Goal: Task Accomplishment & Management: Use online tool/utility

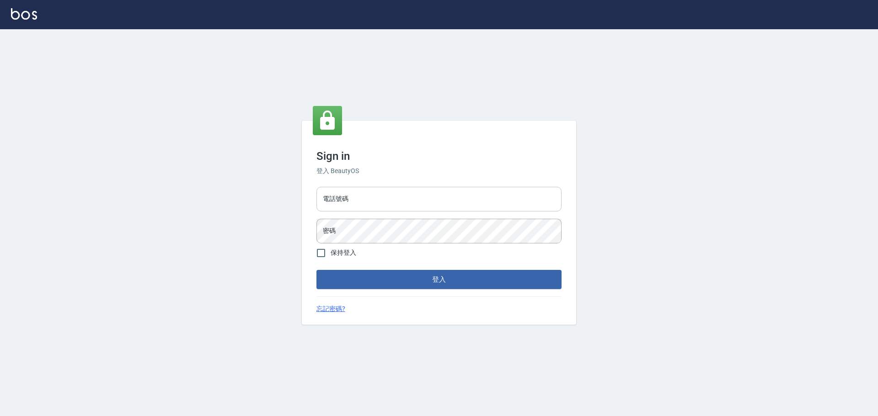
click at [450, 195] on input "電話號碼" at bounding box center [438, 199] width 245 height 25
type input "0989189977"
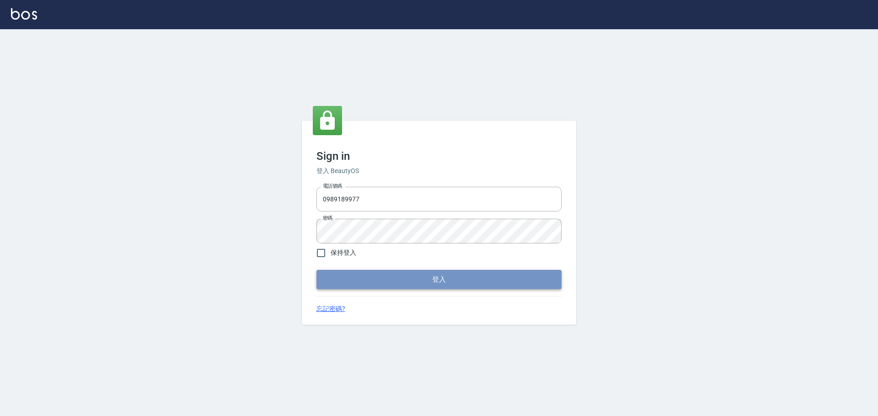
click at [443, 275] on button "登入" at bounding box center [438, 279] width 245 height 19
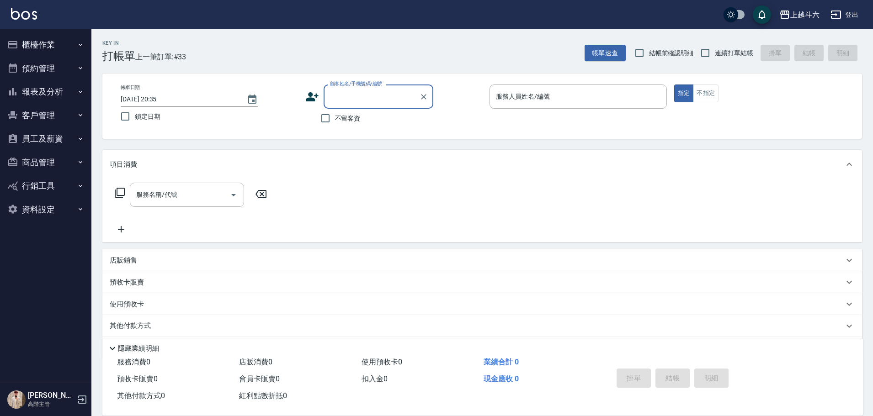
drag, startPoint x: 352, startPoint y: 114, endPoint x: 361, endPoint y: 110, distance: 9.4
click at [354, 113] on label "不留客資" at bounding box center [338, 118] width 45 height 19
click at [335, 113] on input "不留客資" at bounding box center [325, 118] width 19 height 19
checkbox input "true"
drag, startPoint x: 722, startPoint y: 50, endPoint x: 653, endPoint y: 79, distance: 75.2
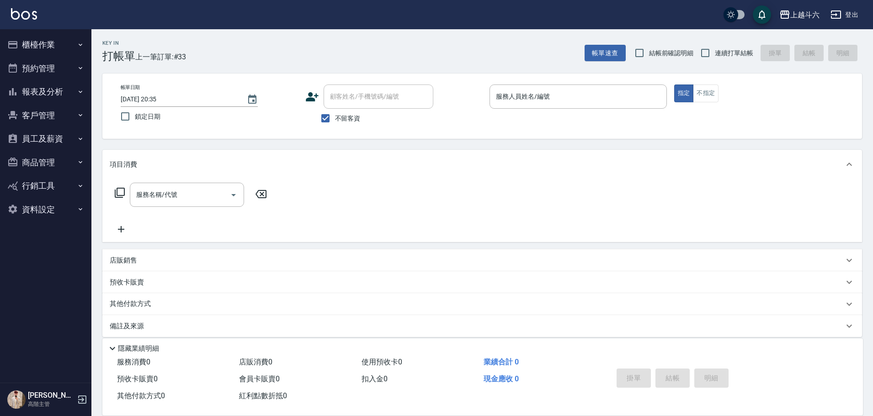
click at [722, 51] on span "連續打單結帳" at bounding box center [734, 53] width 38 height 10
click at [715, 51] on input "連續打單結帳" at bounding box center [705, 52] width 19 height 19
checkbox input "true"
click at [587, 96] on input "服務人員姓名/編號" at bounding box center [578, 97] width 169 height 16
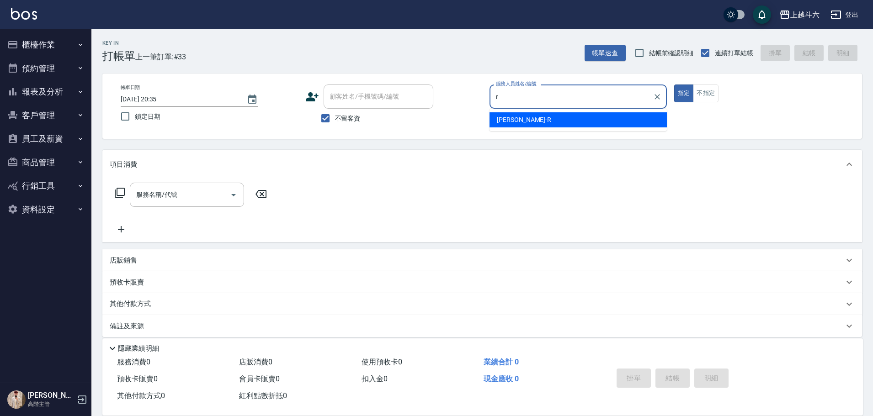
type input "[PERSON_NAME]"
type button "true"
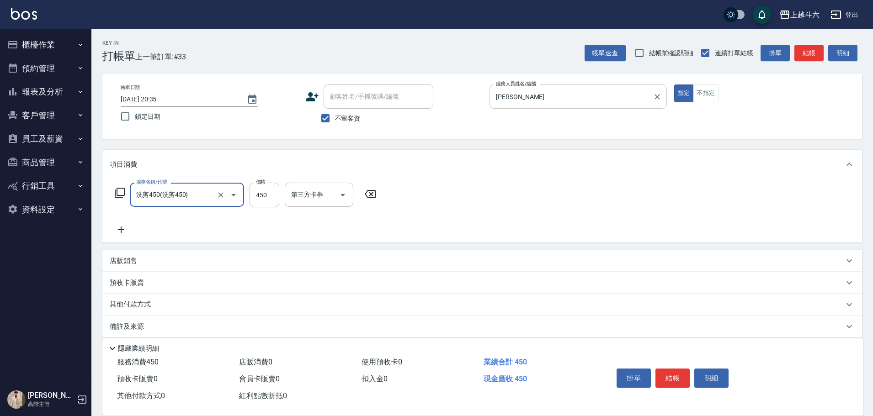
type input "洗剪450"
type input "570"
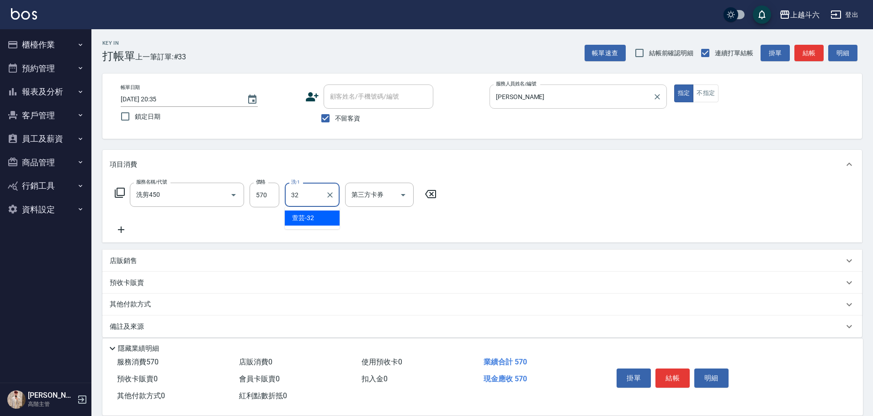
type input "萱芸-32"
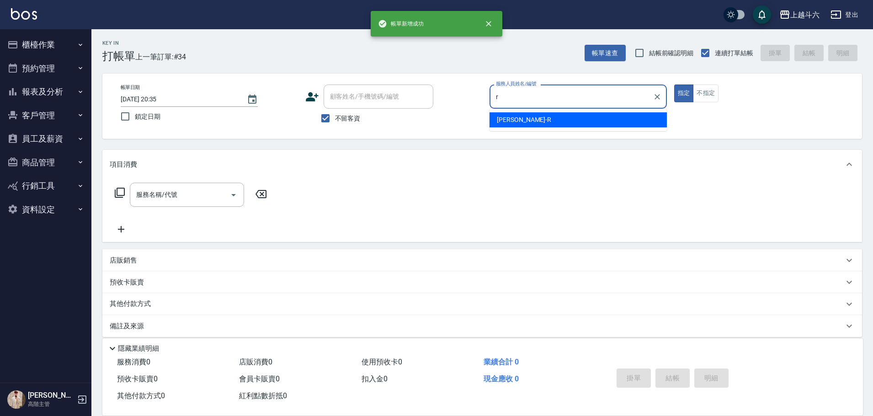
type input "[PERSON_NAME]"
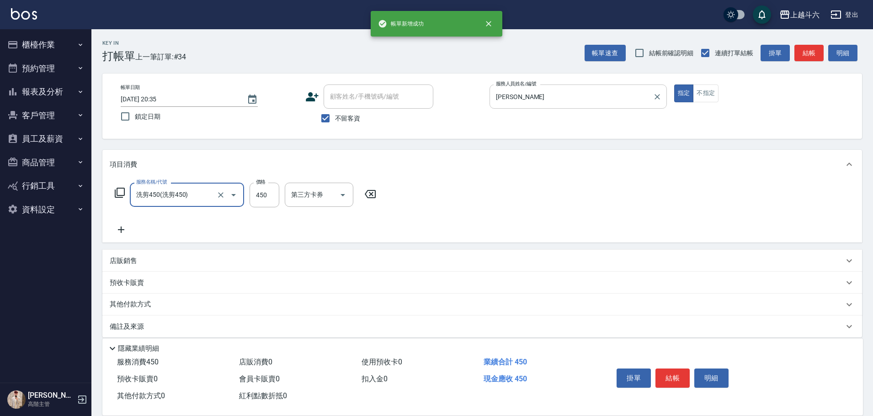
type input "洗剪450"
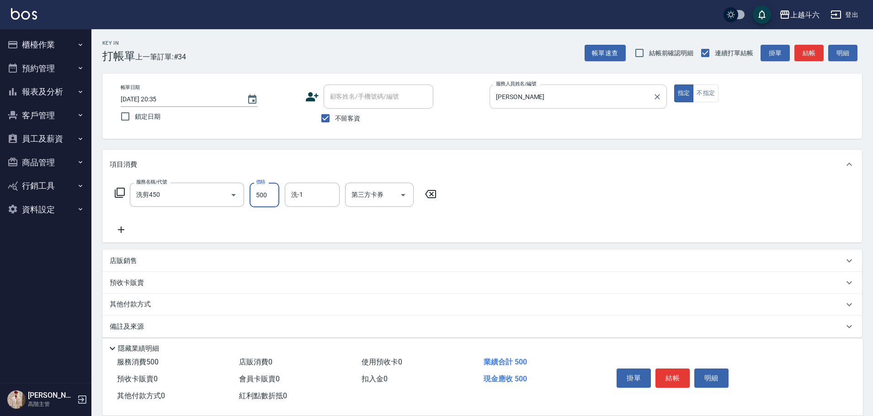
type input "500"
type input "[PERSON_NAME]-23"
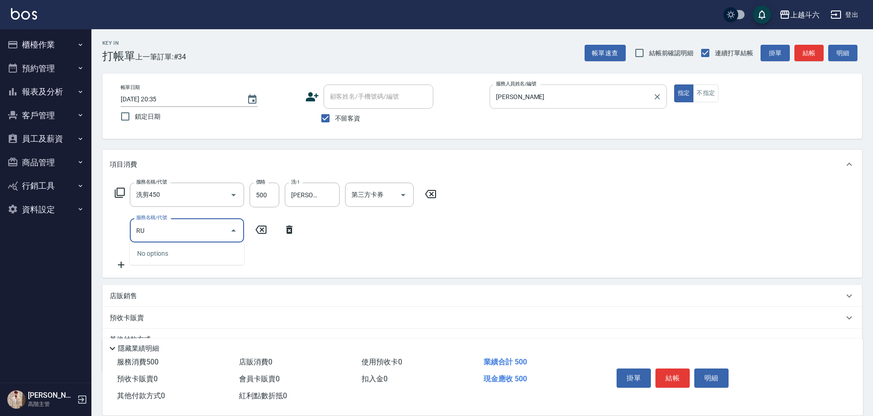
type input "R"
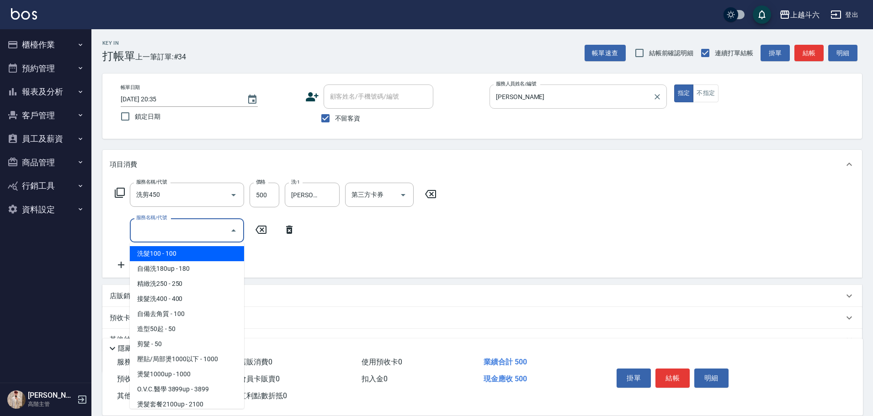
type input "ㄏ"
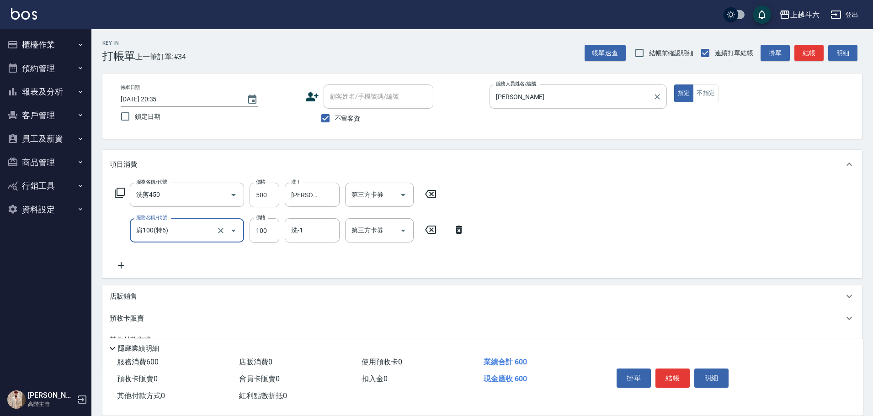
type input "肩100(特6)"
type input "[PERSON_NAME]-23"
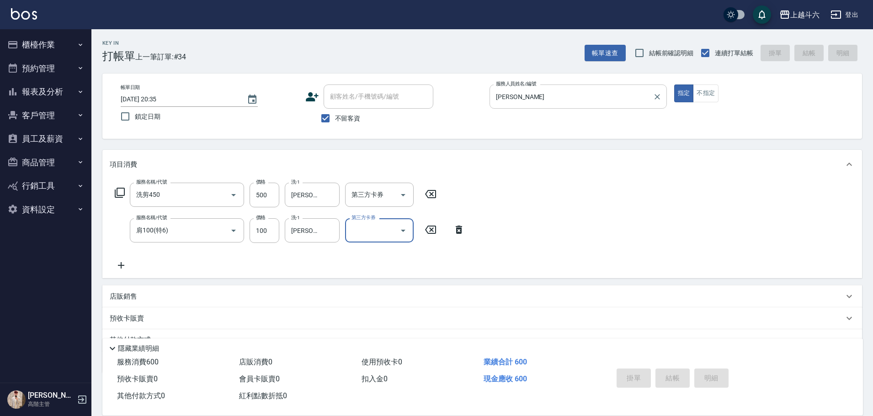
type input "[DATE] 20:36"
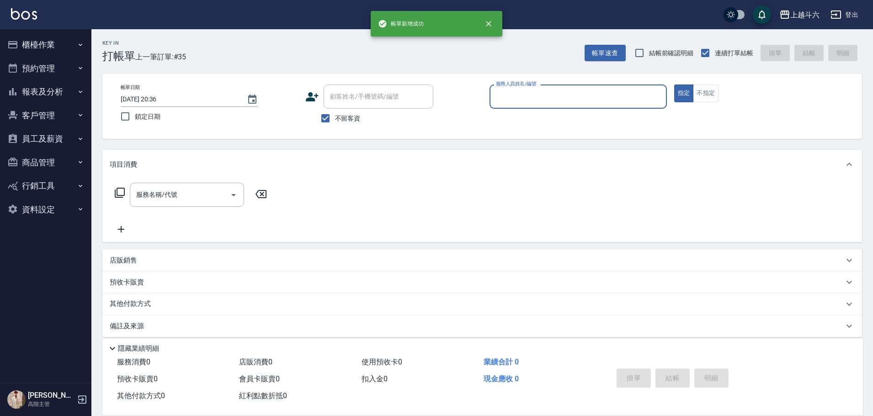
click at [51, 32] on ul "櫃檯作業 打帳單 帳單列表 掛單列表 座位開單 營業儀表板 現金收支登錄 高階收支登錄 材料自購登錄 每日結帳 排班表 現場電腦打卡 掃碼打卡 預約管理 預約…" at bounding box center [46, 127] width 84 height 196
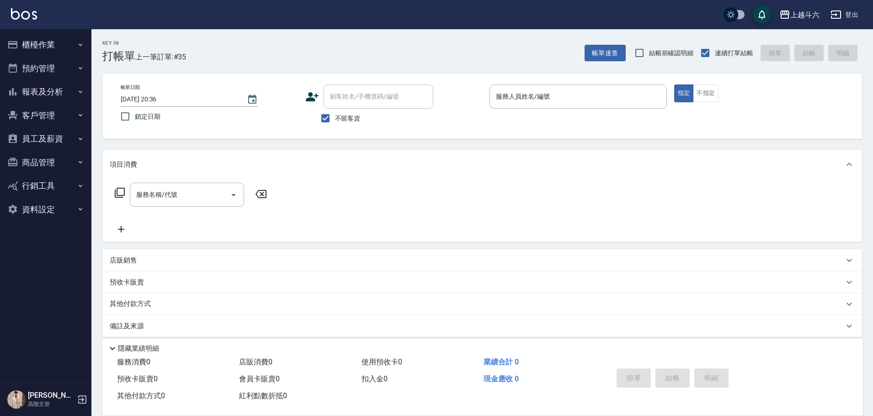
click at [53, 48] on button "櫃檯作業" at bounding box center [46, 45] width 84 height 24
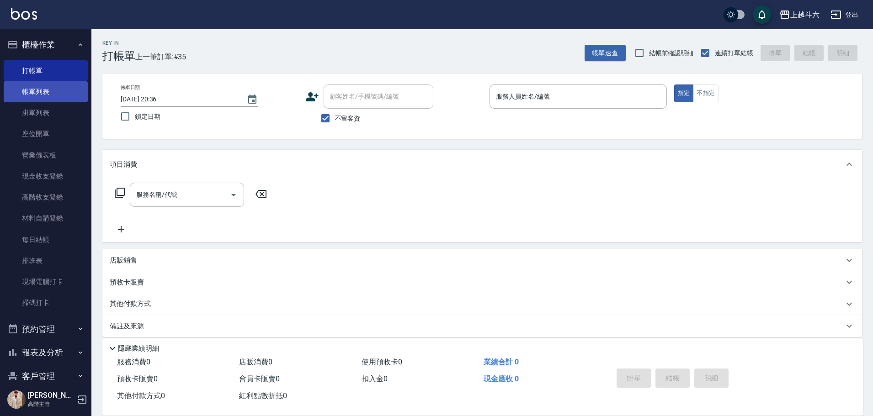
click at [80, 90] on link "帳單列表" at bounding box center [46, 91] width 84 height 21
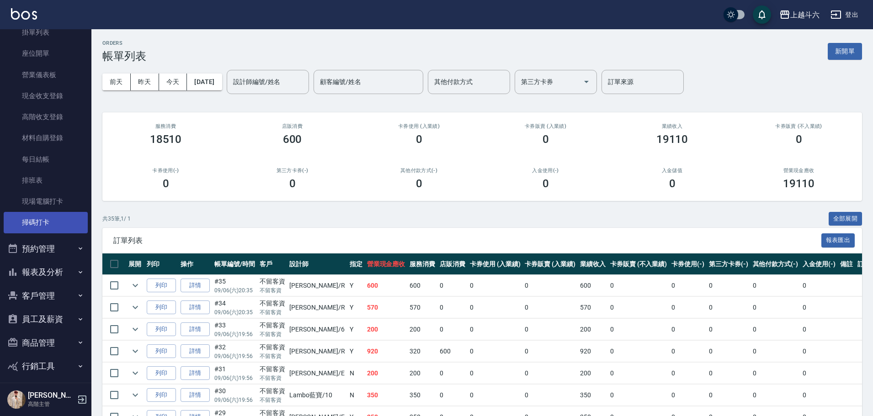
scroll to position [110, 0]
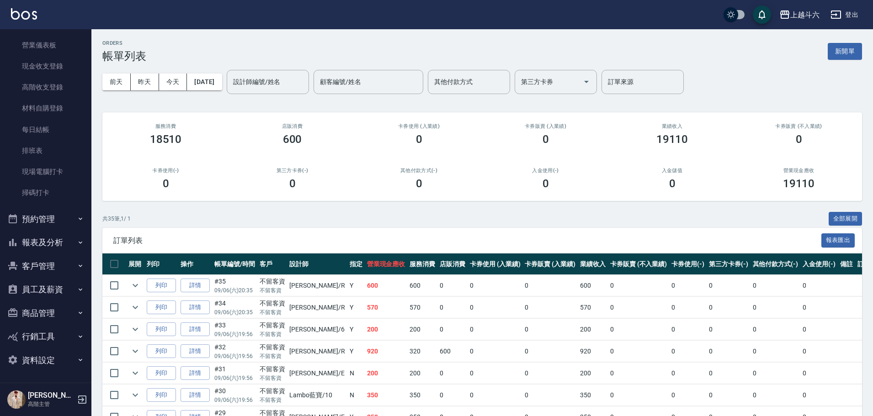
click at [53, 235] on button "報表及分析" at bounding box center [46, 243] width 84 height 24
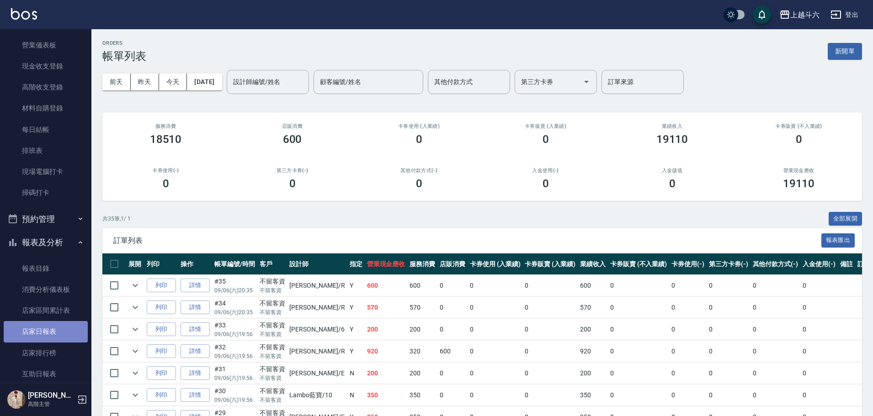
click at [53, 328] on link "店家日報表" at bounding box center [46, 331] width 84 height 21
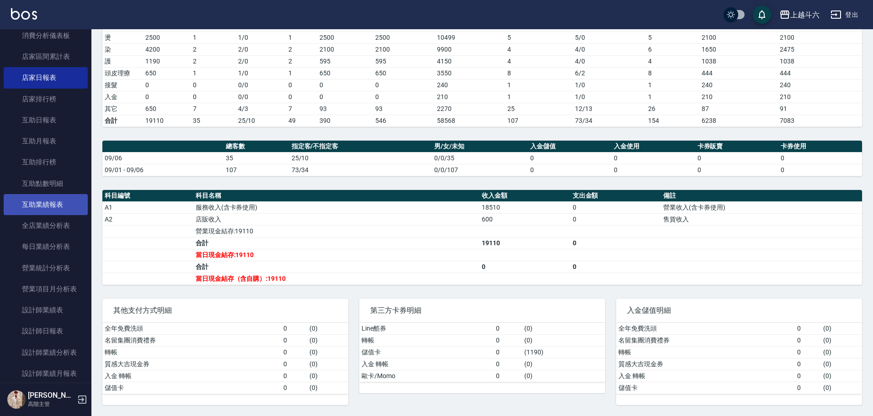
scroll to position [430, 0]
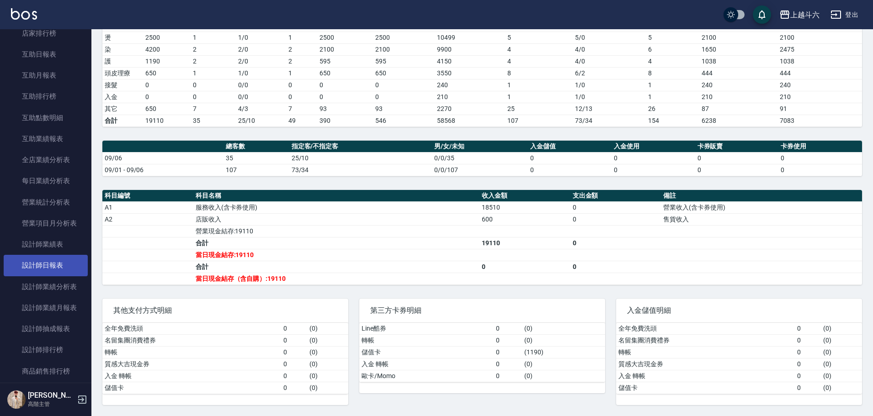
click at [66, 262] on link "設計師日報表" at bounding box center [46, 265] width 84 height 21
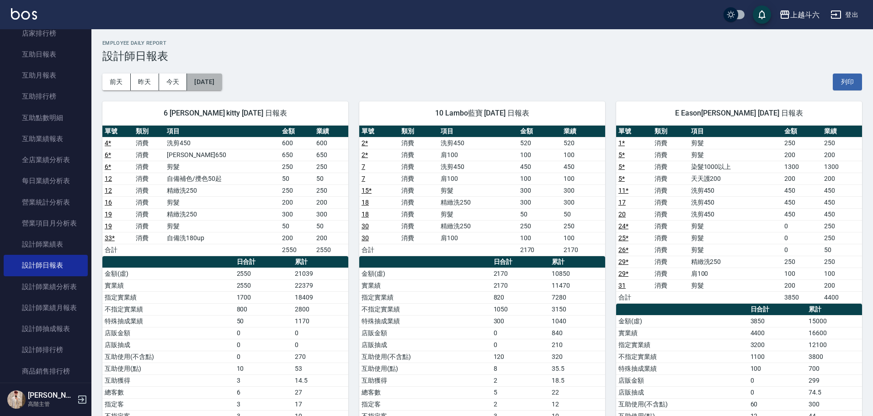
click at [222, 82] on button "[DATE]" at bounding box center [204, 82] width 35 height 17
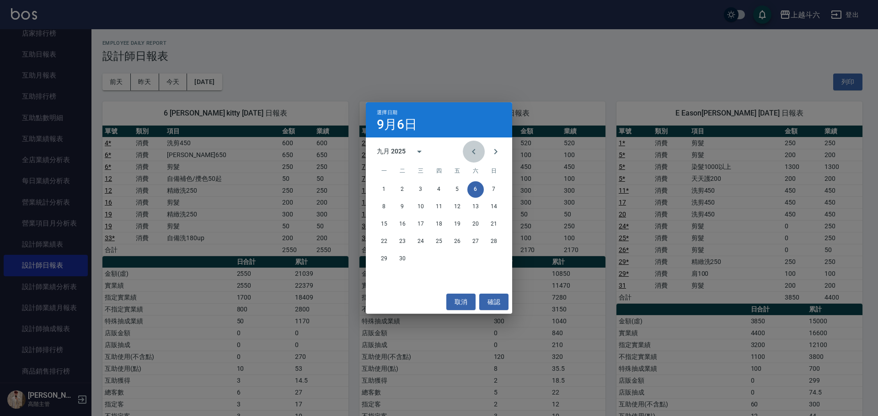
drag, startPoint x: 472, startPoint y: 149, endPoint x: 479, endPoint y: 154, distance: 8.8
click at [472, 150] on icon "Previous month" at bounding box center [473, 151] width 11 height 11
click at [420, 205] on button "6" at bounding box center [420, 207] width 16 height 16
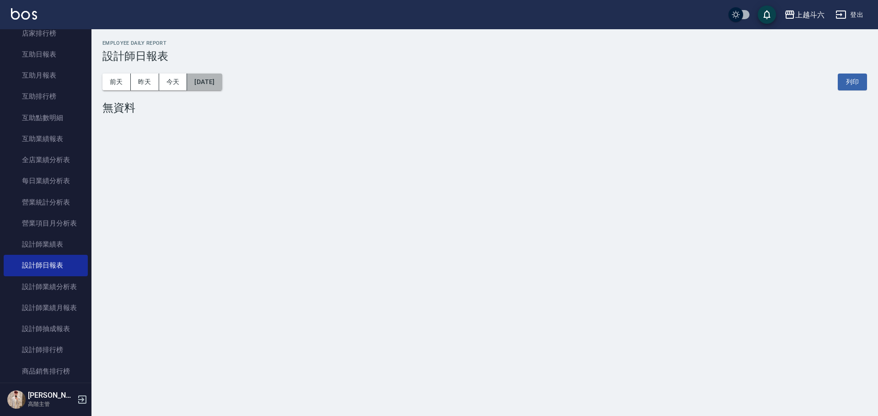
click at [219, 82] on button "[DATE]" at bounding box center [204, 82] width 35 height 17
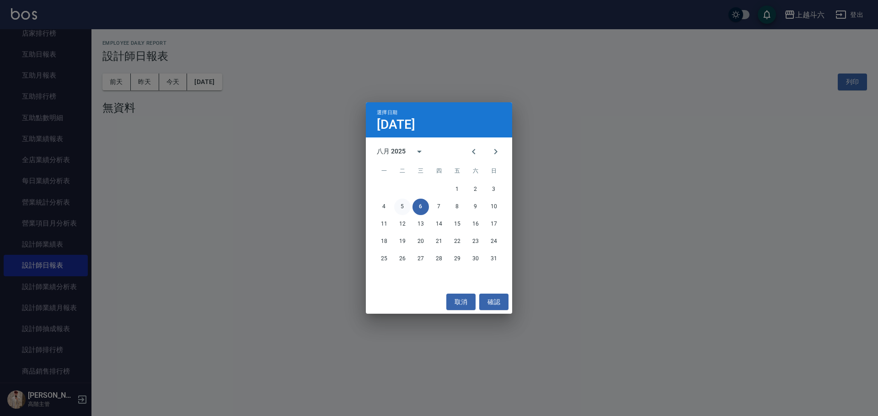
click at [406, 207] on button "5" at bounding box center [402, 207] width 16 height 16
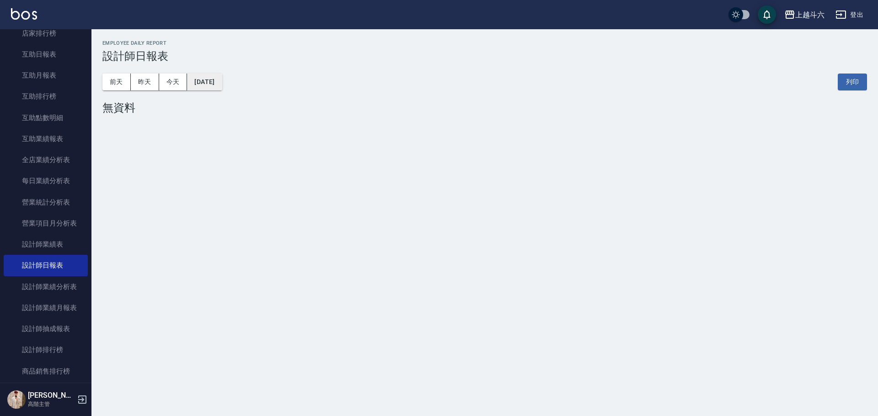
click at [217, 79] on button "[DATE]" at bounding box center [204, 82] width 35 height 17
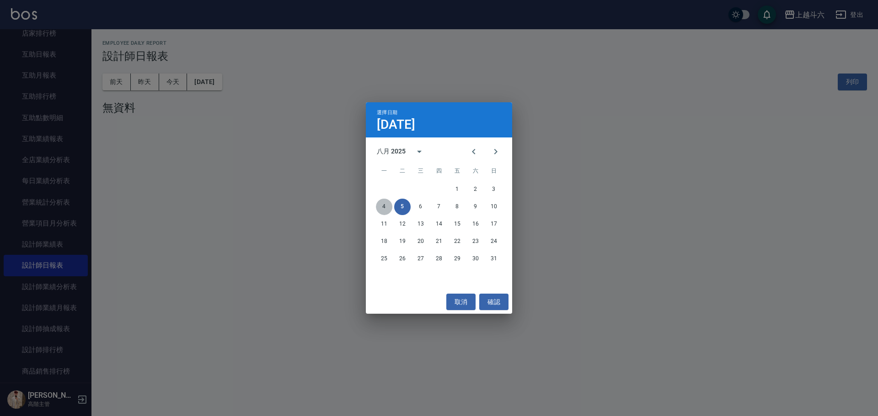
click at [384, 207] on button "4" at bounding box center [384, 207] width 16 height 16
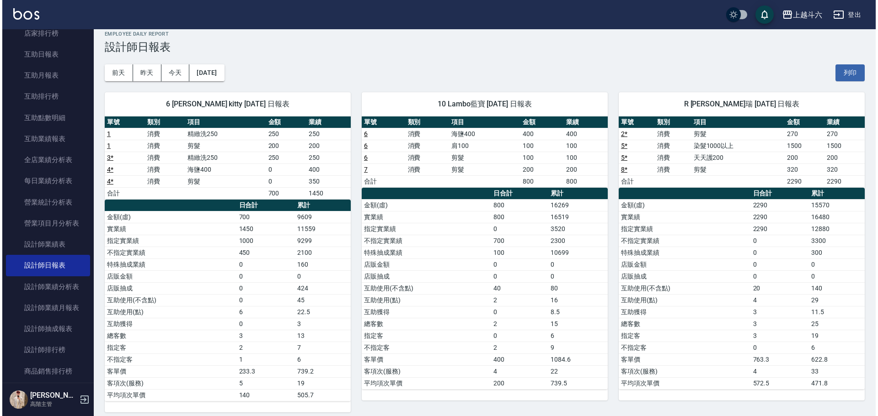
scroll to position [16, 0]
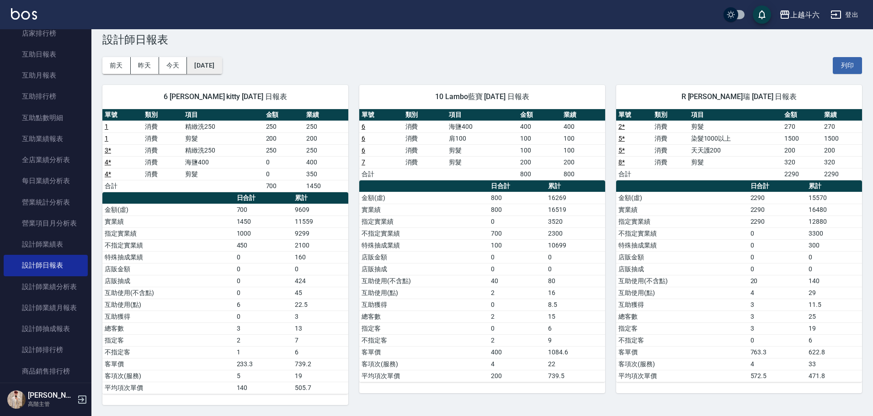
click at [193, 64] on button "[DATE]" at bounding box center [204, 65] width 35 height 17
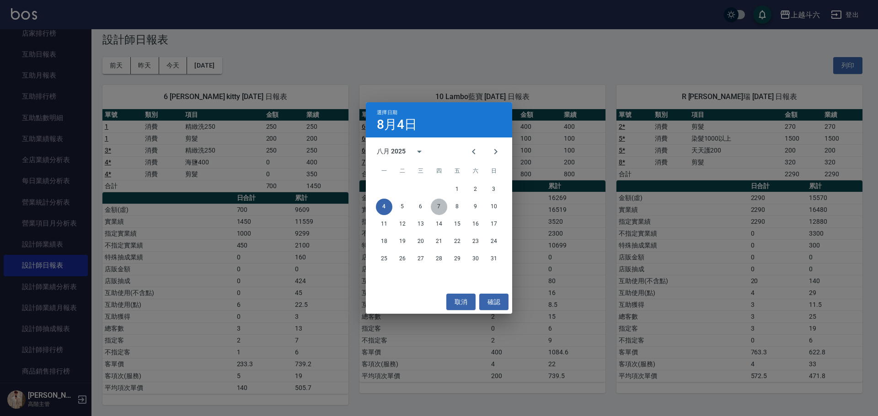
click at [441, 207] on button "7" at bounding box center [439, 207] width 16 height 16
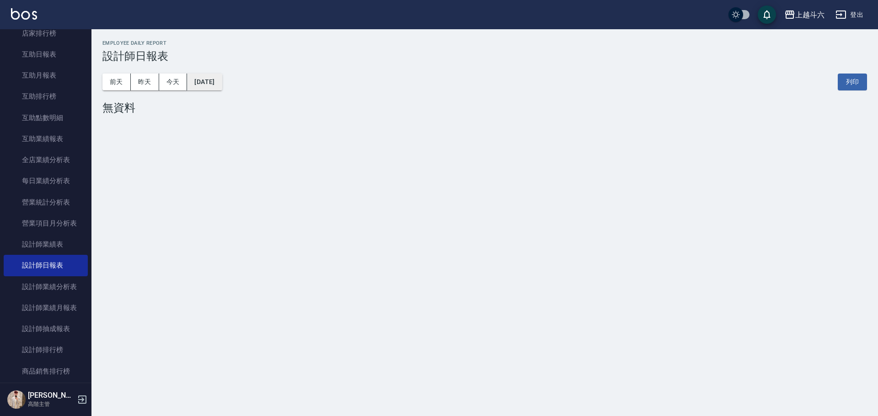
click at [222, 84] on button "[DATE]" at bounding box center [204, 82] width 35 height 17
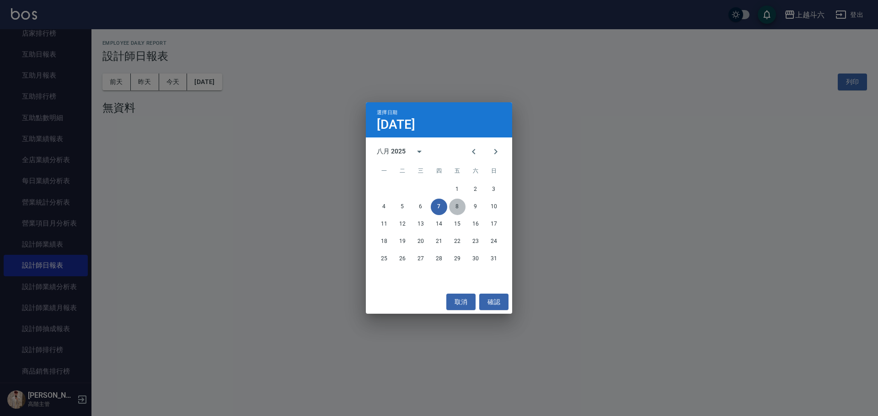
click at [453, 208] on button "8" at bounding box center [457, 207] width 16 height 16
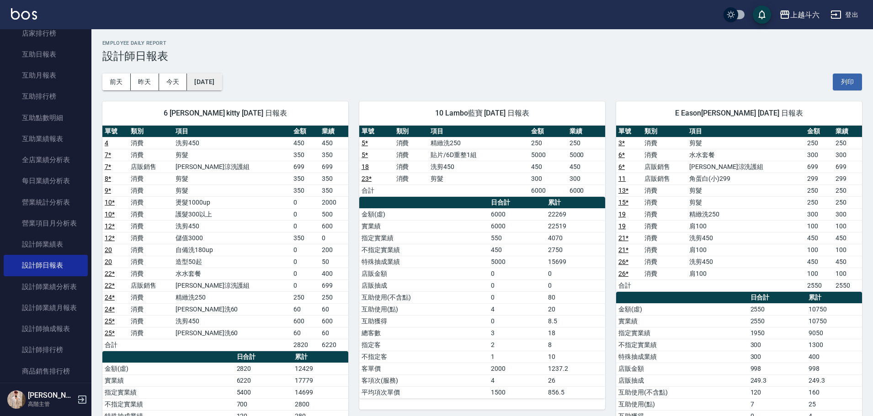
click at [213, 79] on button "[DATE]" at bounding box center [204, 82] width 35 height 17
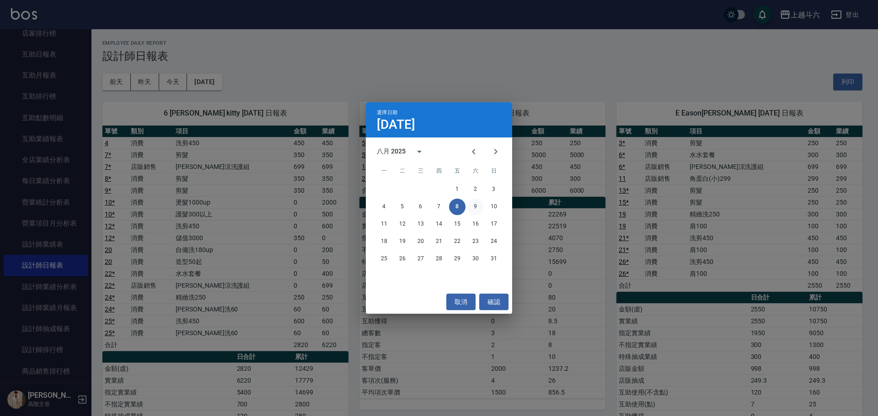
click at [473, 210] on button "9" at bounding box center [475, 207] width 16 height 16
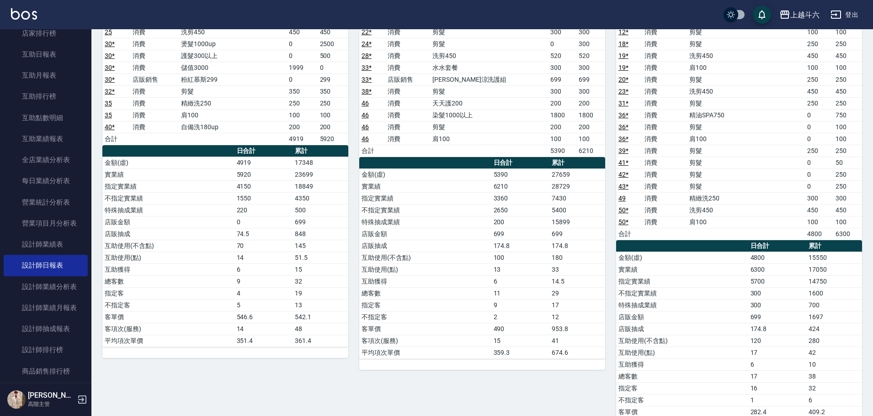
scroll to position [137, 0]
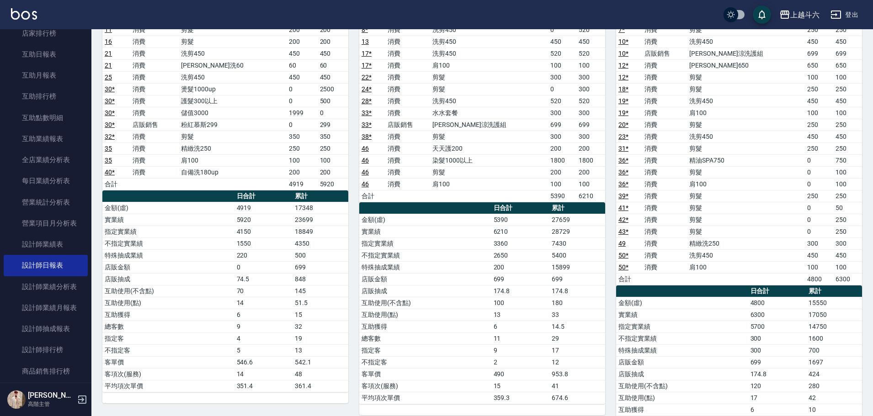
drag, startPoint x: 845, startPoint y: 14, endPoint x: 851, endPoint y: -5, distance: 19.2
click at [851, 0] on html "上越斗六 登出 櫃檯作業 打帳單 帳單列表 掛單列表 座位開單 營業儀表板 現金收支登錄 高階收支登錄 材料自購登錄 每日結帳 排班表 現場電腦打卡 掃碼打卡…" at bounding box center [436, 393] width 873 height 1061
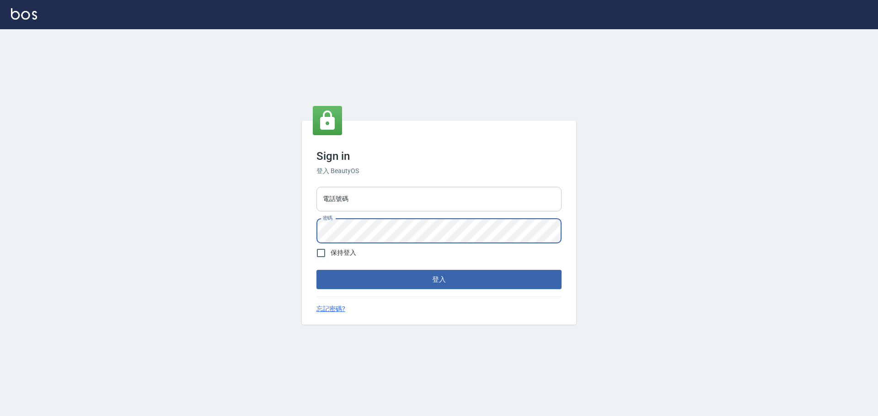
click at [418, 218] on div "電話號碼 電話號碼 密碼 密碼" at bounding box center [439, 215] width 252 height 64
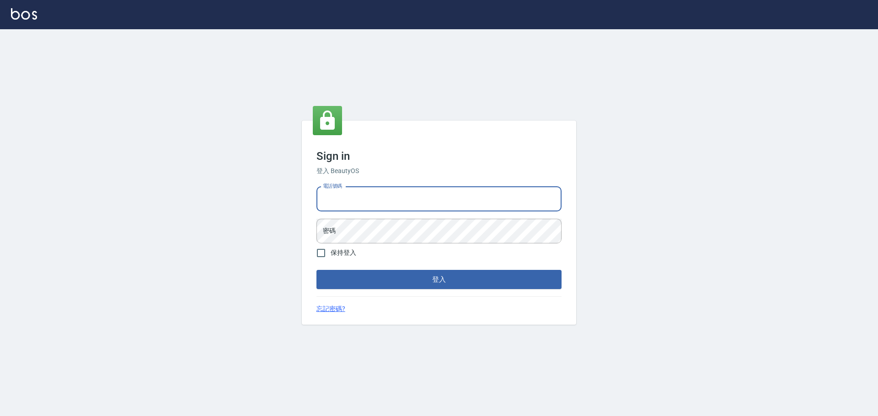
click at [419, 210] on input "電話號碼" at bounding box center [438, 199] width 245 height 25
type input "5371198"
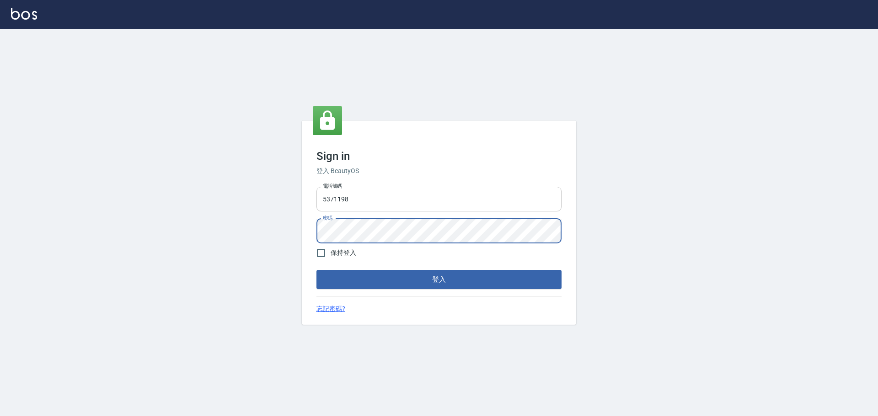
click at [316, 270] on button "登入" at bounding box center [438, 279] width 245 height 19
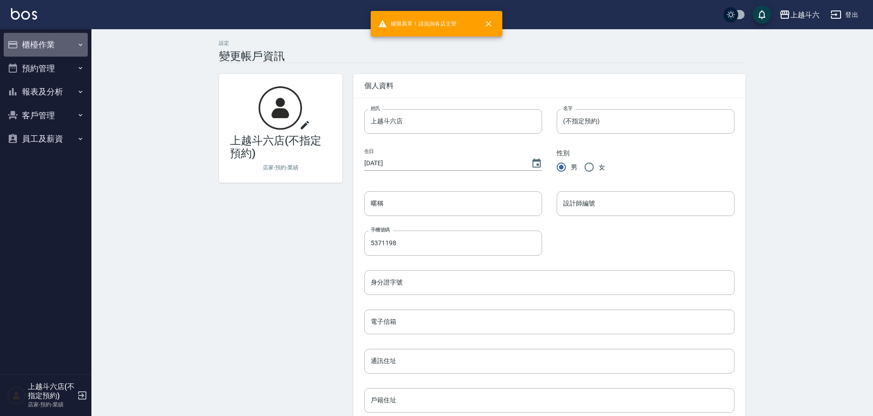
click at [50, 50] on button "櫃檯作業" at bounding box center [46, 45] width 84 height 24
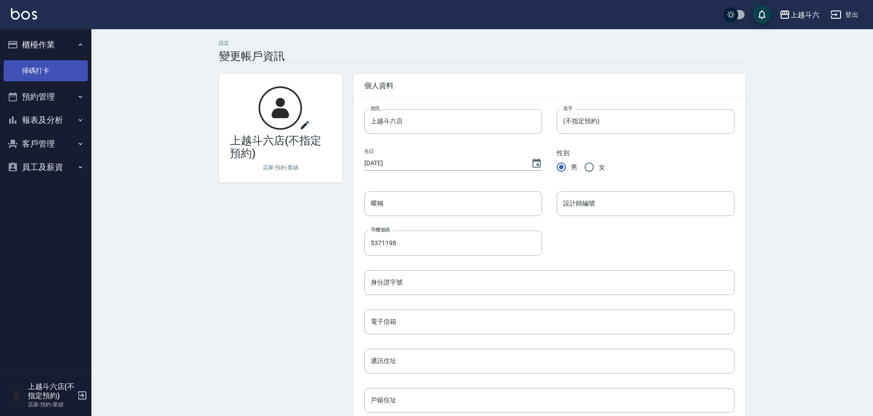
click at [56, 75] on link "掃碼打卡" at bounding box center [46, 70] width 84 height 21
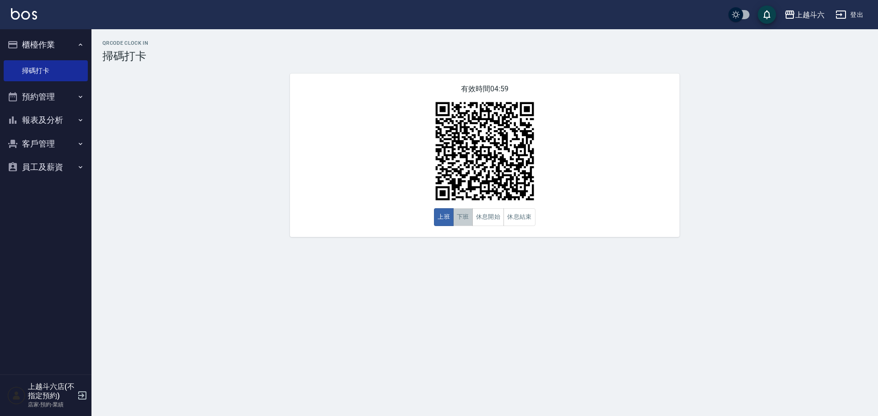
click at [466, 218] on button "下班" at bounding box center [463, 217] width 20 height 18
